Goal: Information Seeking & Learning: Learn about a topic

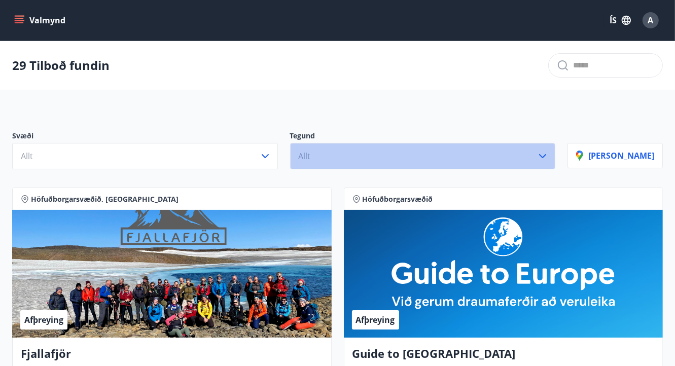
click at [548, 156] on icon "button" at bounding box center [542, 156] width 12 height 12
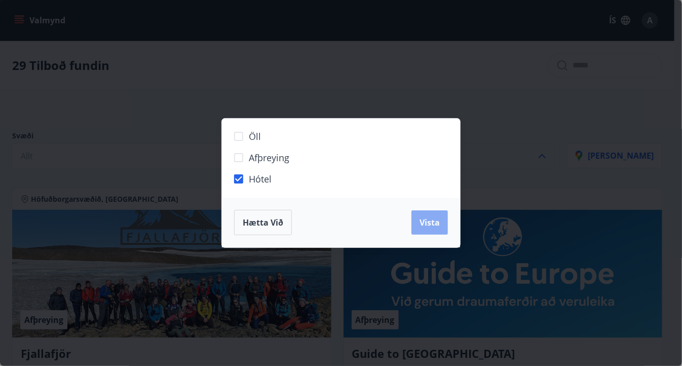
click at [424, 225] on span "Vista" at bounding box center [430, 222] width 20 height 11
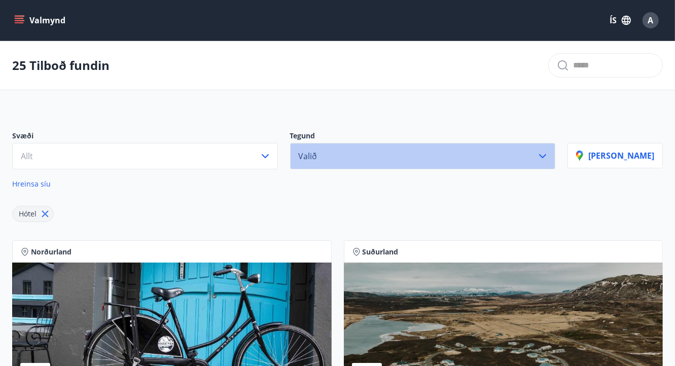
click at [548, 155] on icon "button" at bounding box center [542, 156] width 12 height 12
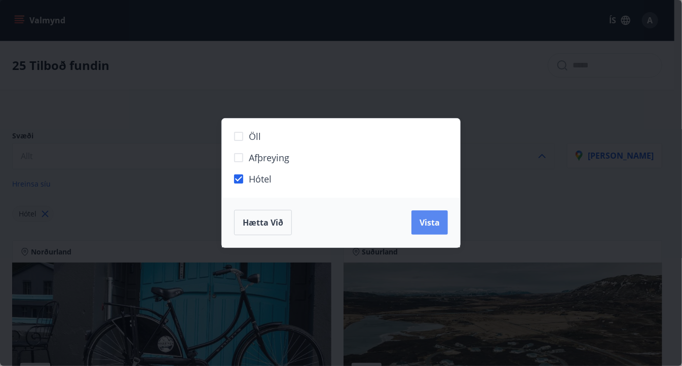
click at [432, 228] on span "Vista" at bounding box center [430, 222] width 20 height 11
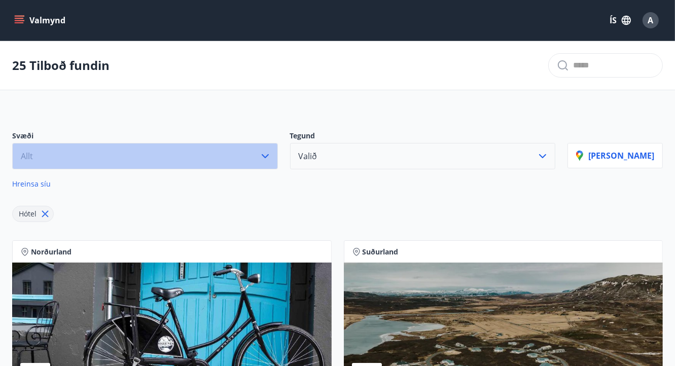
click at [271, 155] on icon "button" at bounding box center [265, 156] width 12 height 12
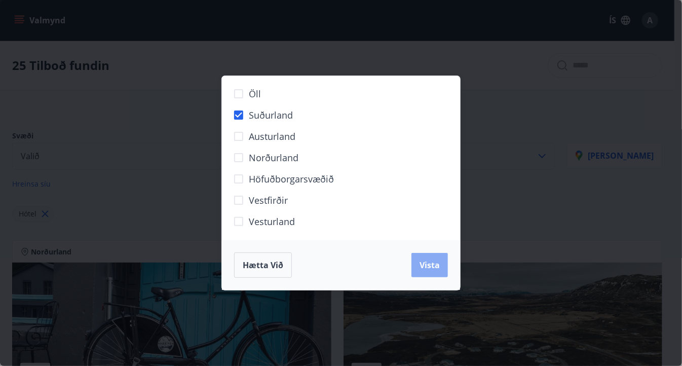
click at [426, 260] on span "Vista" at bounding box center [430, 265] width 20 height 11
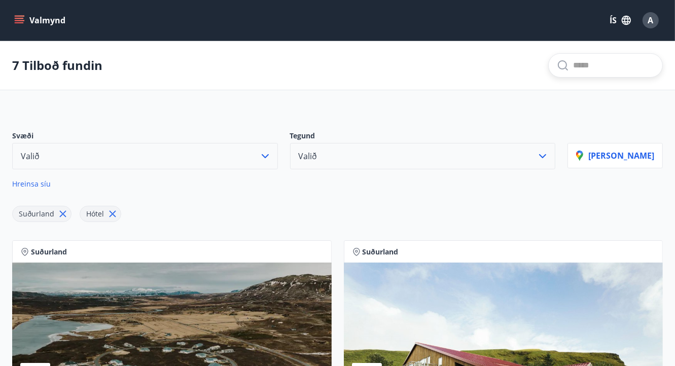
click at [573, 64] on input "text" at bounding box center [613, 65] width 81 height 16
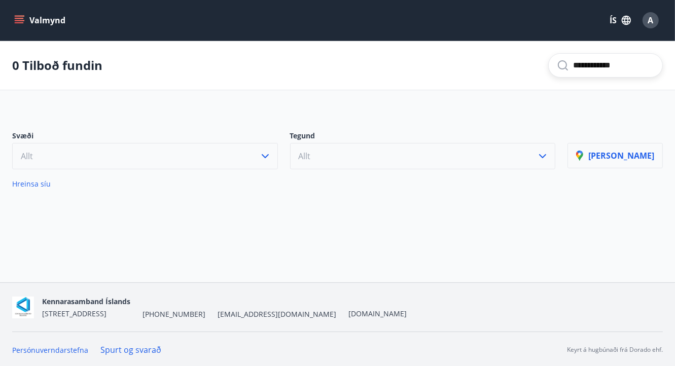
type input "**********"
click at [588, 156] on icon "button" at bounding box center [582, 157] width 12 height 12
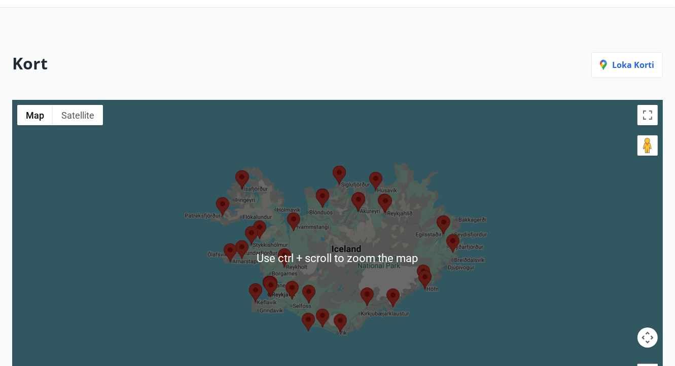
scroll to position [51, 0]
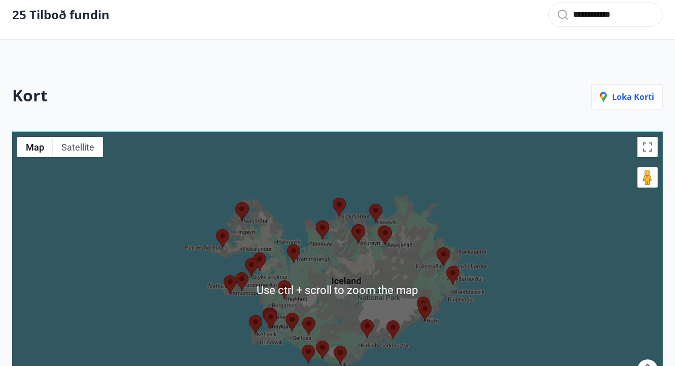
click at [512, 228] on div at bounding box center [337, 290] width 650 height 317
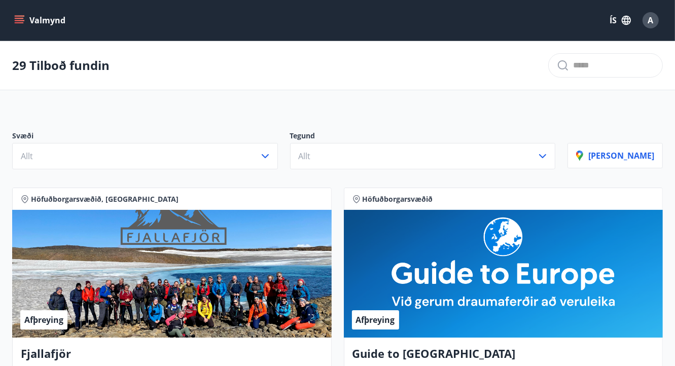
scroll to position [51, 0]
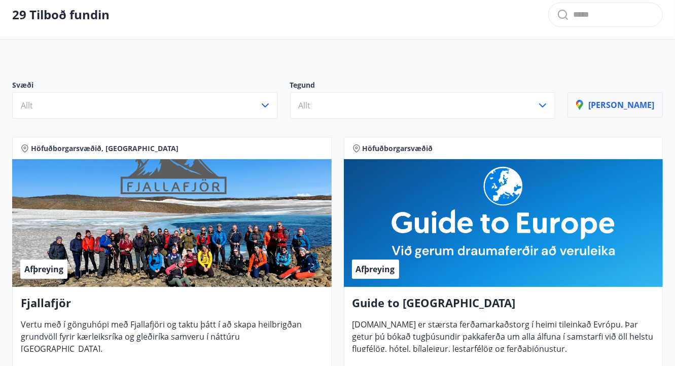
click at [616, 108] on p "[PERSON_NAME]" at bounding box center [615, 104] width 78 height 11
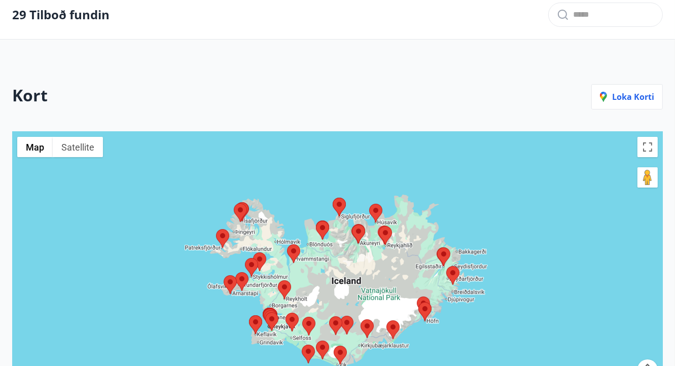
click at [265, 312] on area at bounding box center [265, 312] width 0 height 0
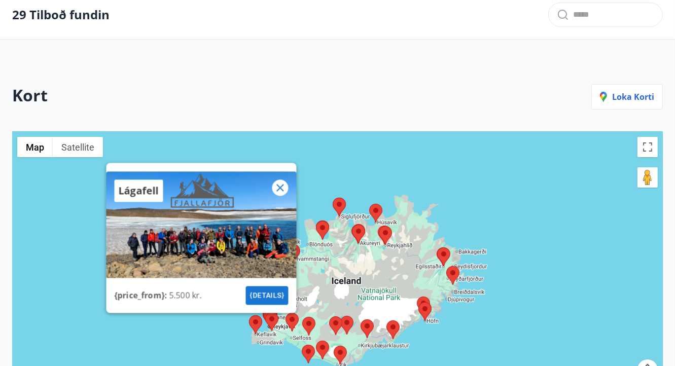
click at [265, 312] on area at bounding box center [265, 312] width 0 height 0
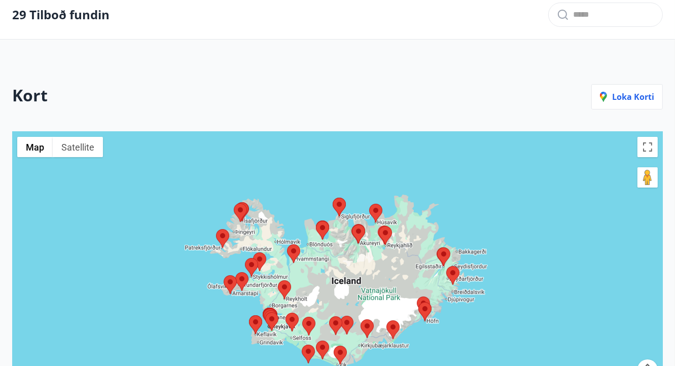
click at [249, 315] on area at bounding box center [249, 315] width 0 height 0
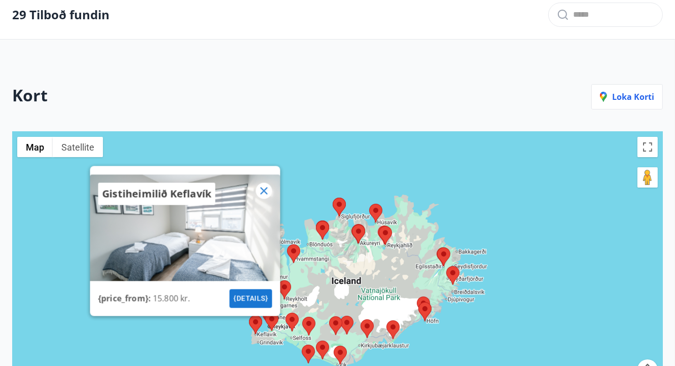
click at [249, 315] on area at bounding box center [249, 315] width 0 height 0
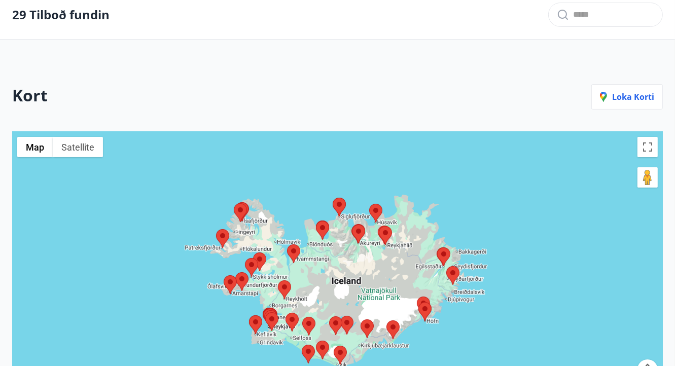
click at [268, 313] on img at bounding box center [271, 321] width 13 height 19
click at [265, 312] on area at bounding box center [265, 312] width 0 height 0
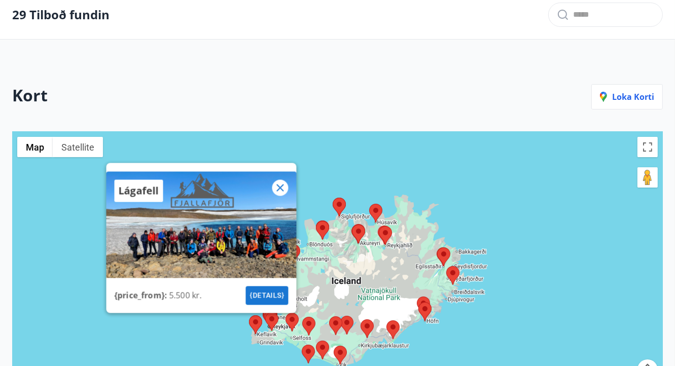
click at [265, 312] on area at bounding box center [265, 312] width 0 height 0
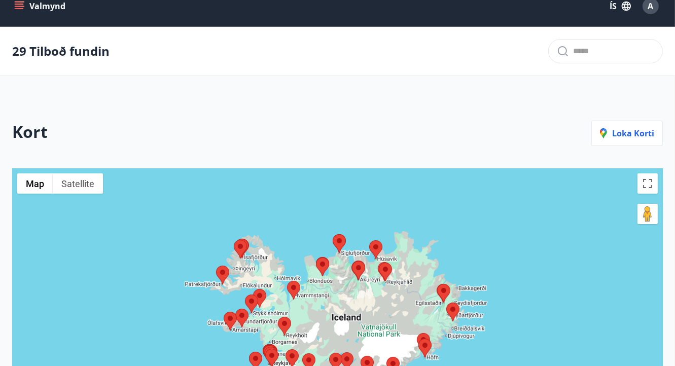
scroll to position [0, 0]
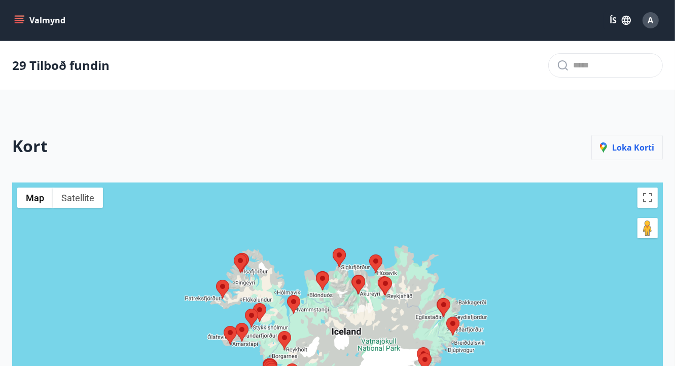
click at [634, 145] on p "Loka korti" at bounding box center [627, 147] width 54 height 11
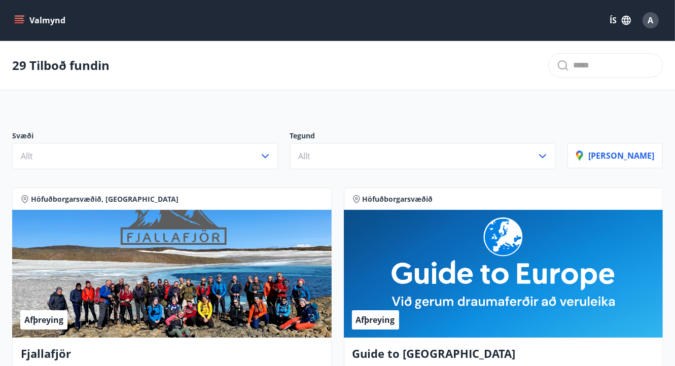
click at [573, 65] on input "text" at bounding box center [613, 65] width 81 height 16
type input "**********"
